Goal: Information Seeking & Learning: Learn about a topic

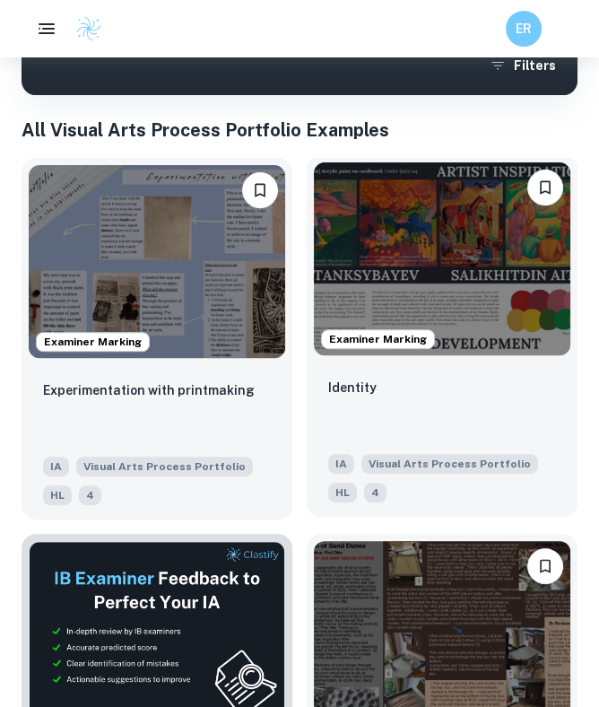
scroll to position [423, 0]
click at [441, 247] on img at bounding box center [442, 258] width 257 height 193
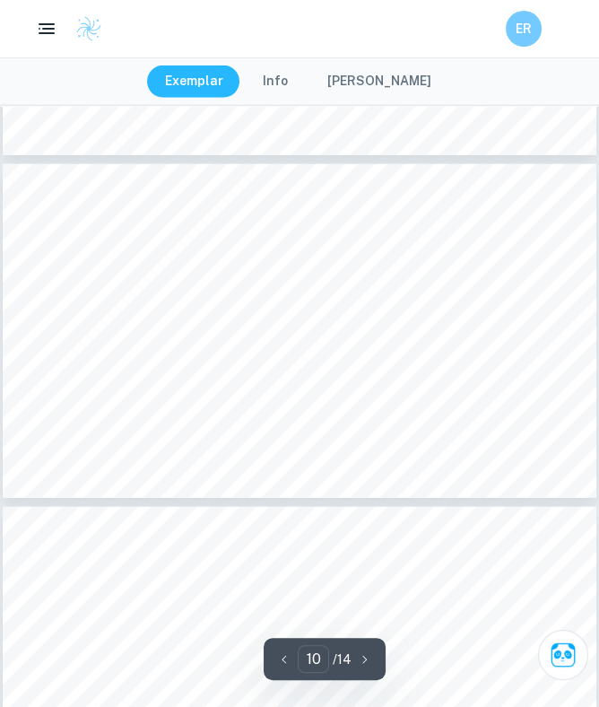
scroll to position [3335, 0]
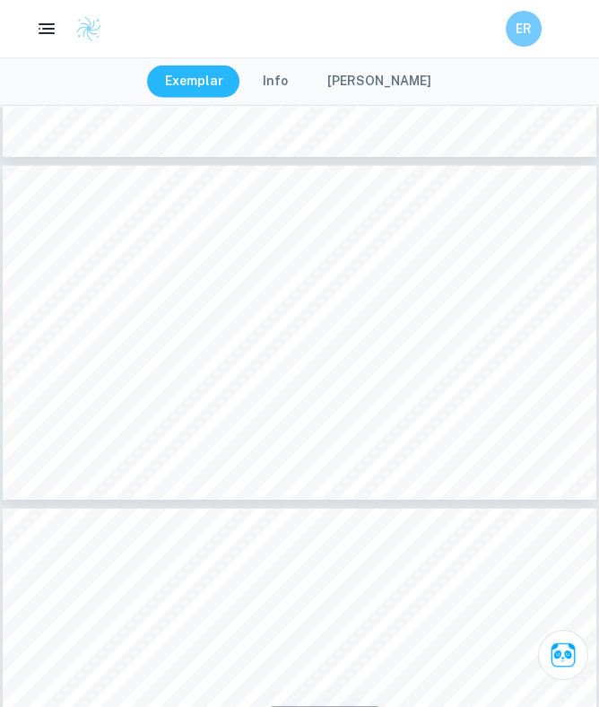
type input "2"
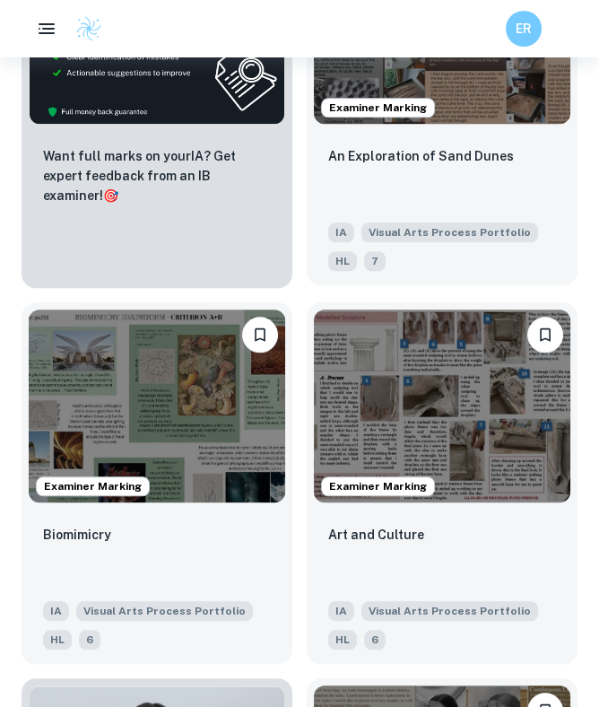
scroll to position [926, 0]
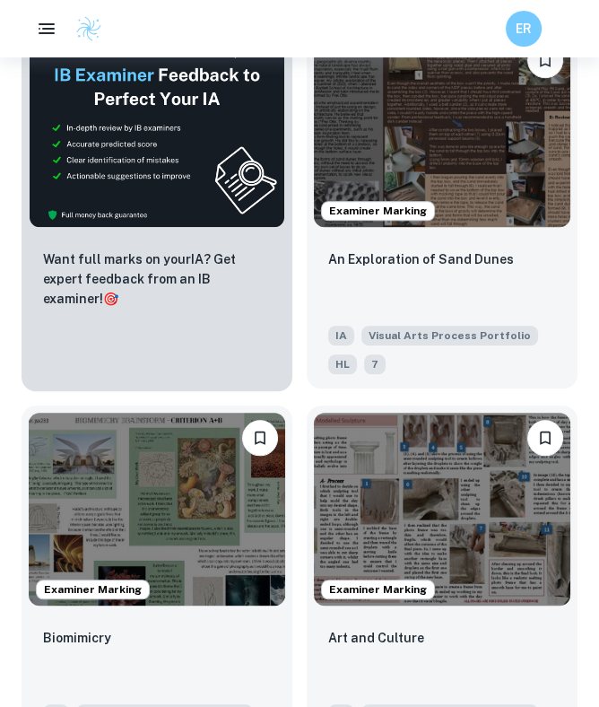
click at [483, 145] on img at bounding box center [442, 131] width 257 height 193
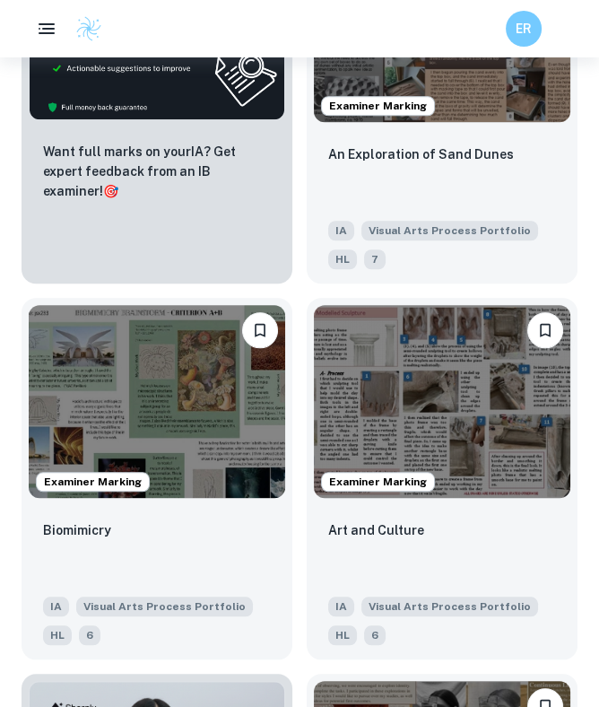
scroll to position [1122, 0]
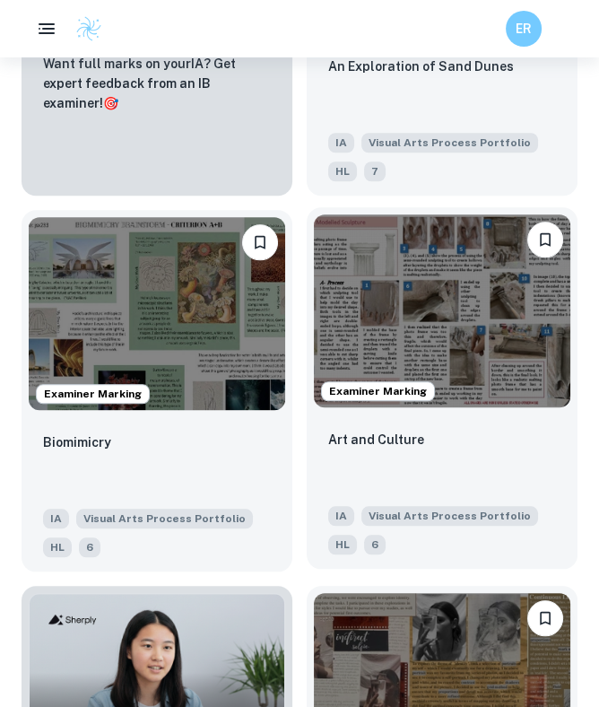
click at [471, 315] on img at bounding box center [442, 310] width 257 height 193
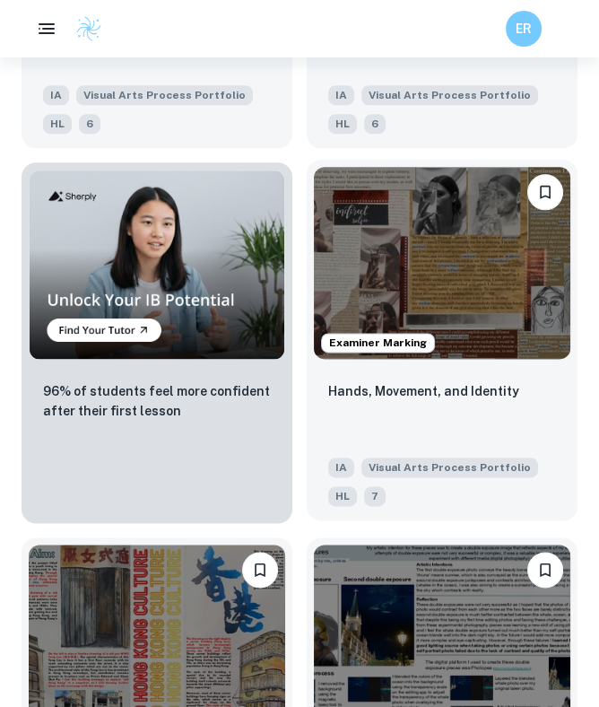
scroll to position [1544, 0]
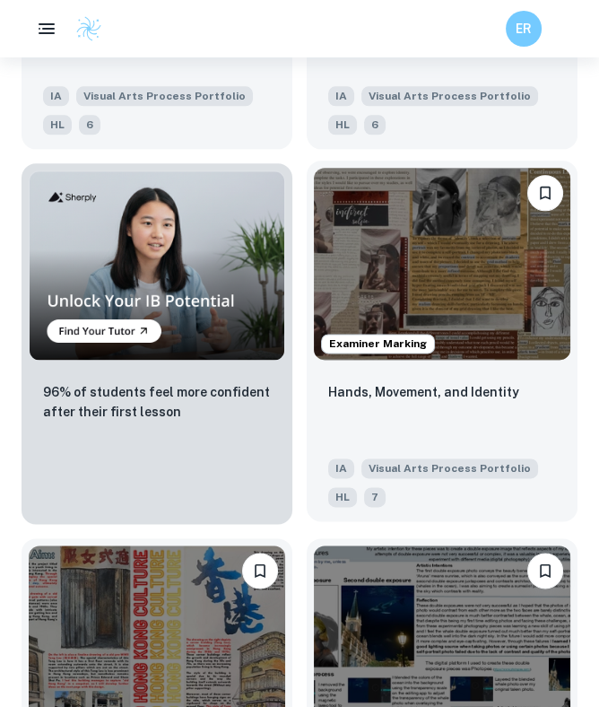
click at [483, 313] on img at bounding box center [442, 264] width 257 height 193
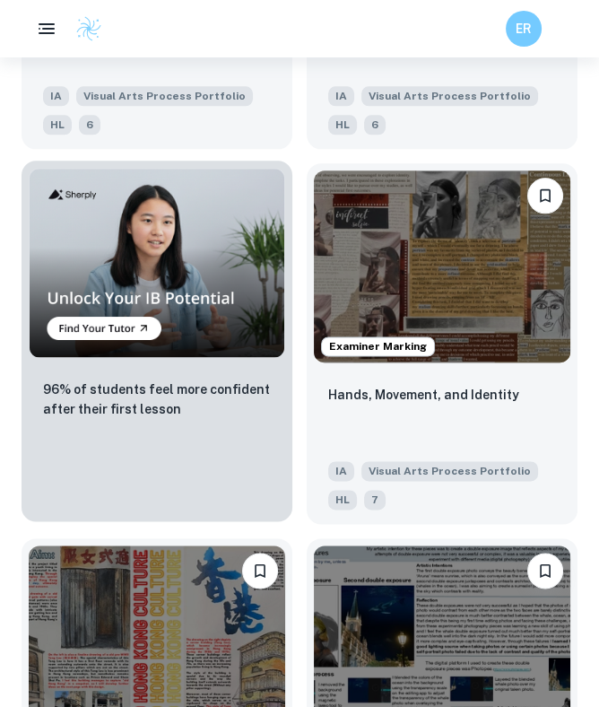
scroll to position [1854, 0]
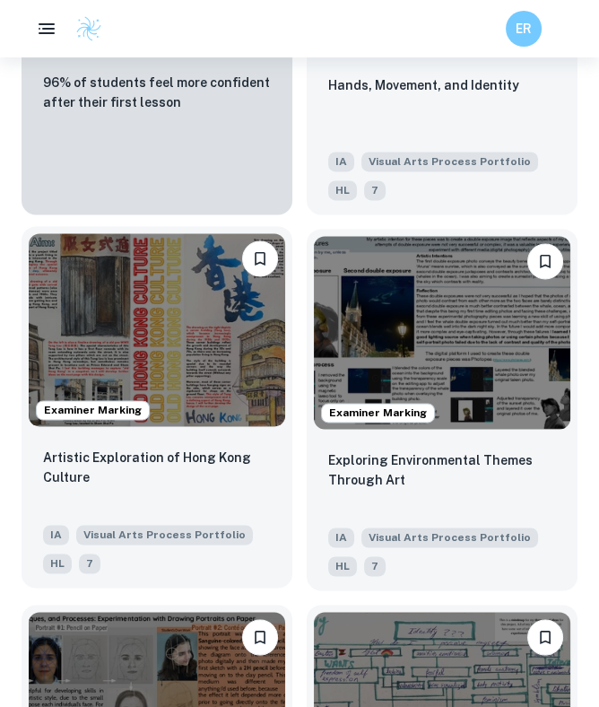
click at [213, 346] on img at bounding box center [157, 329] width 257 height 193
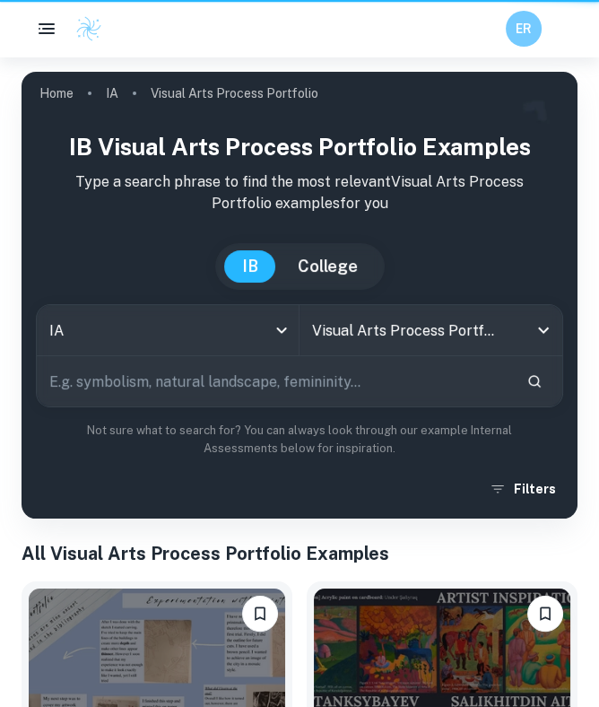
scroll to position [1854, 0]
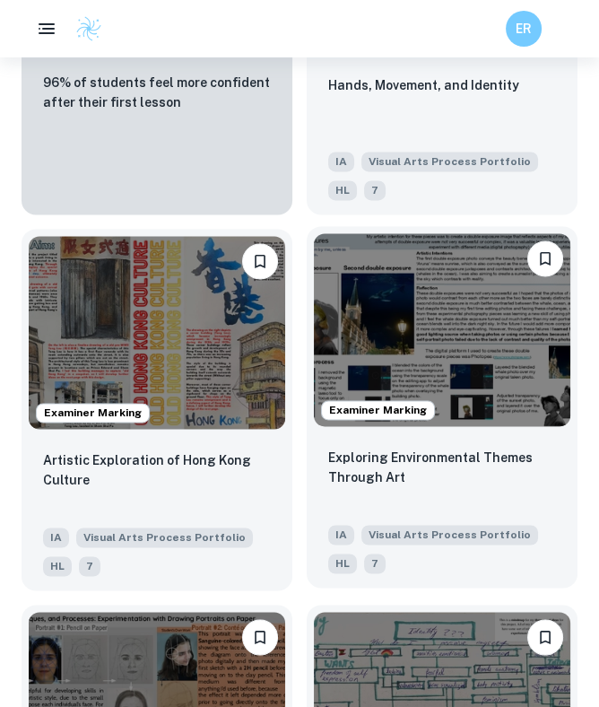
click at [465, 358] on img at bounding box center [442, 329] width 257 height 193
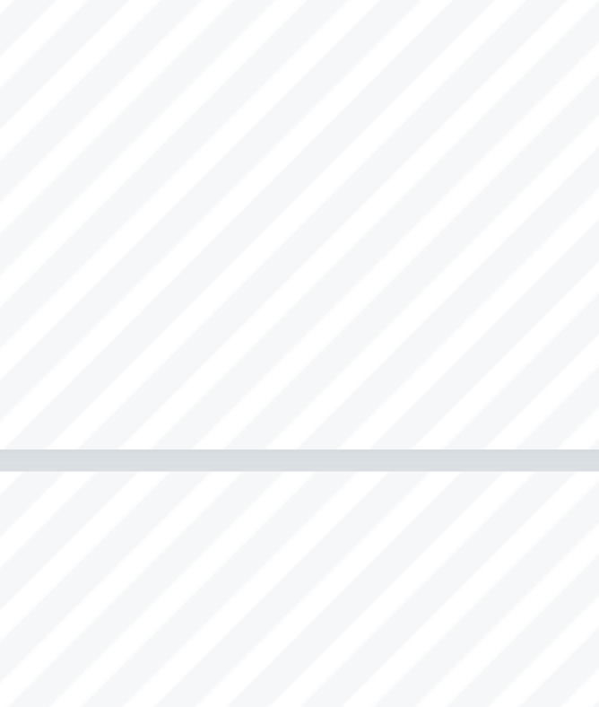
scroll to position [1317, 0]
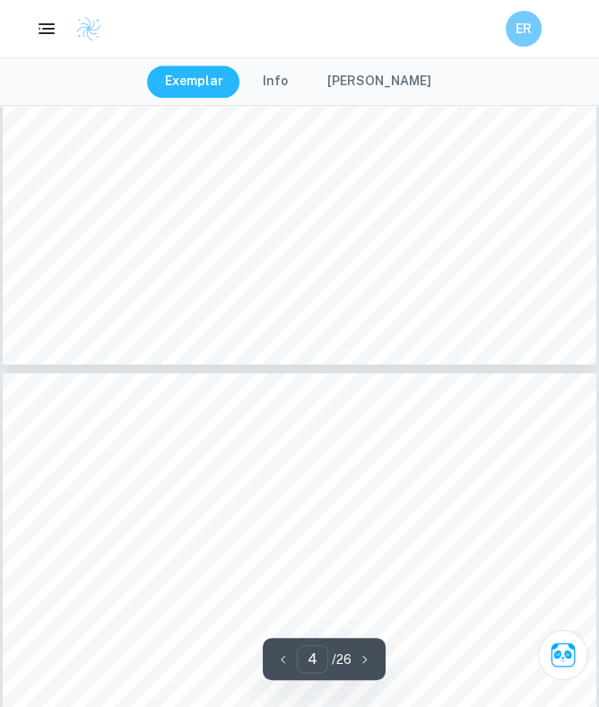
type input "5"
